Goal: Find specific page/section: Find specific page/section

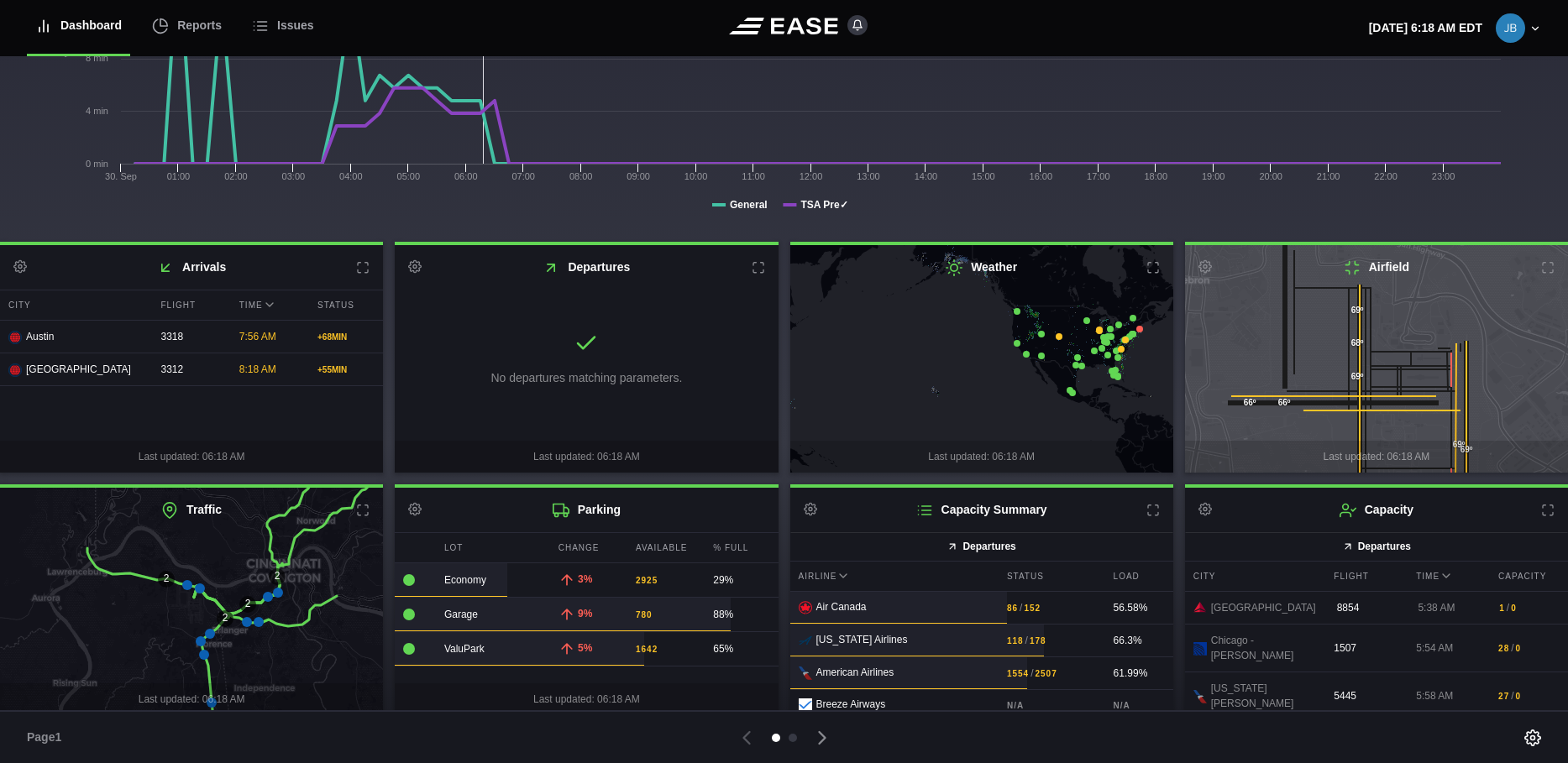
scroll to position [254, 0]
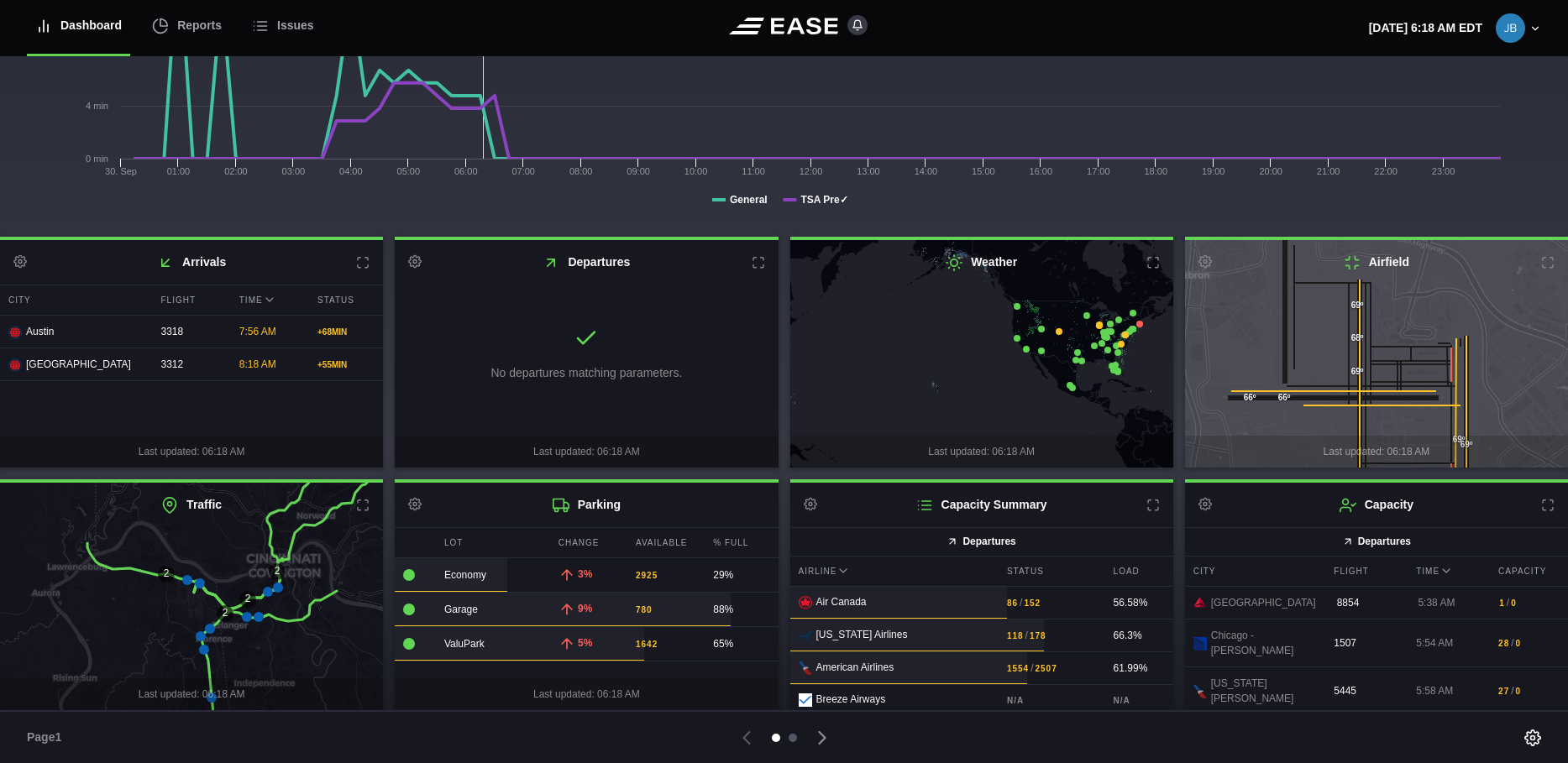
click at [791, 739] on div at bounding box center [793, 738] width 9 height 9
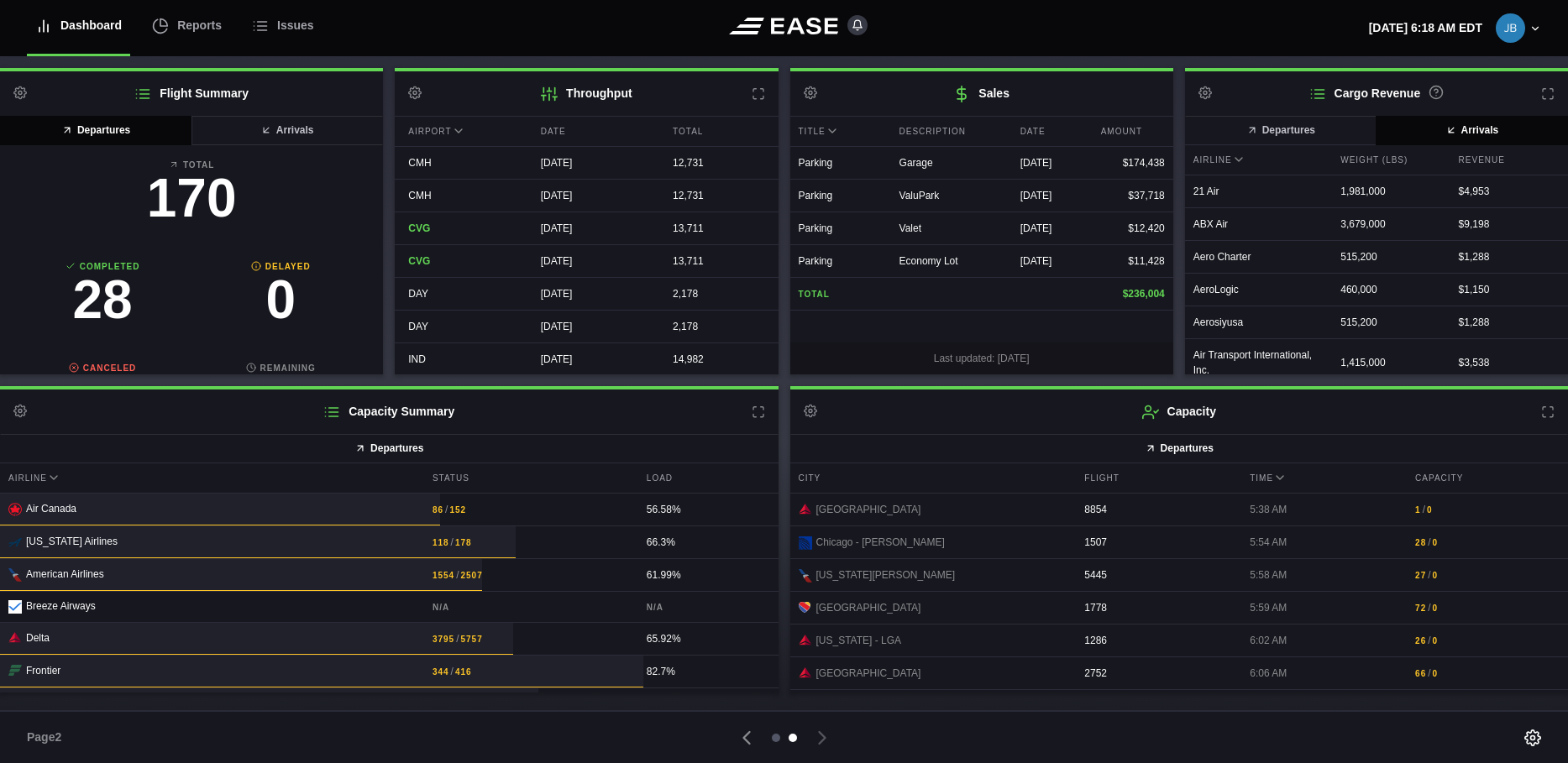
click at [775, 736] on div at bounding box center [776, 738] width 9 height 9
